Goal: Information Seeking & Learning: Check status

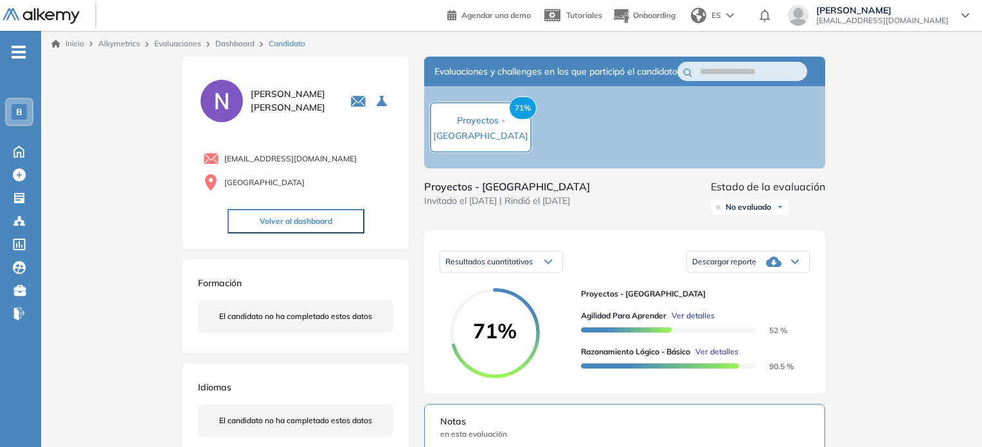
click at [228, 43] on link "Dashboard" at bounding box center [234, 44] width 39 height 10
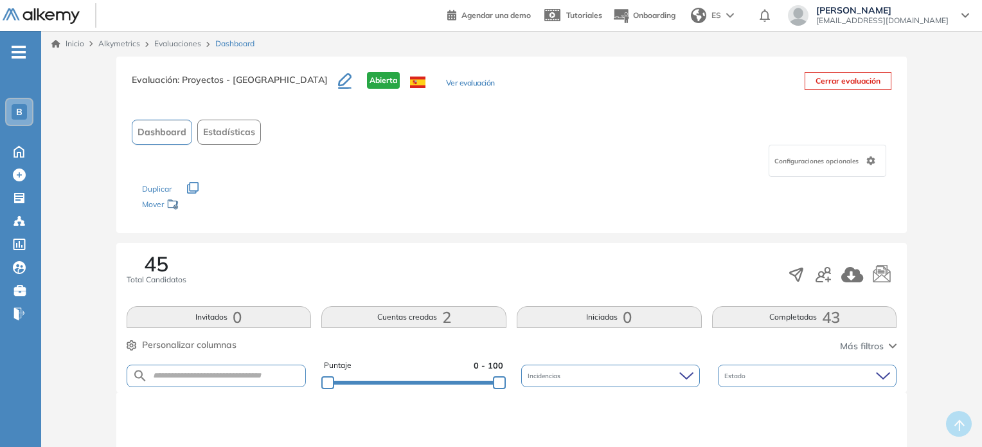
click at [182, 40] on link "Evaluaciones" at bounding box center [177, 44] width 47 height 10
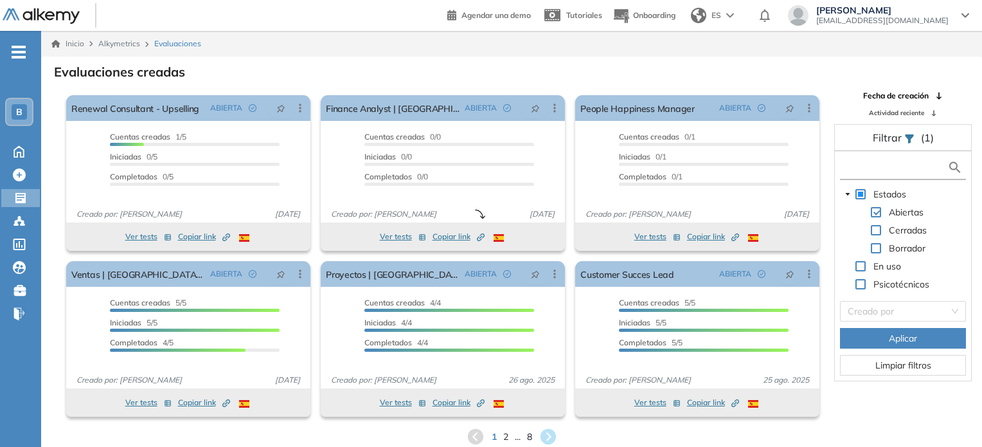
click at [859, 166] on input "text" at bounding box center [895, 167] width 104 height 13
type input "******"
click at [906, 335] on span "Aplicar" at bounding box center [903, 338] width 28 height 14
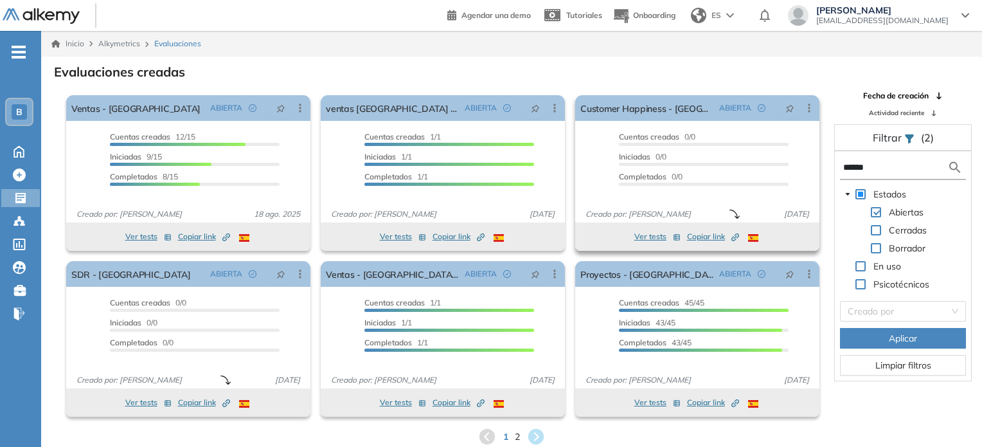
click at [709, 235] on span "Copiar link Created by potrace 1.16, written by [PERSON_NAME] [DATE]-[DATE]" at bounding box center [713, 237] width 52 height 12
